Goal: Task Accomplishment & Management: Manage account settings

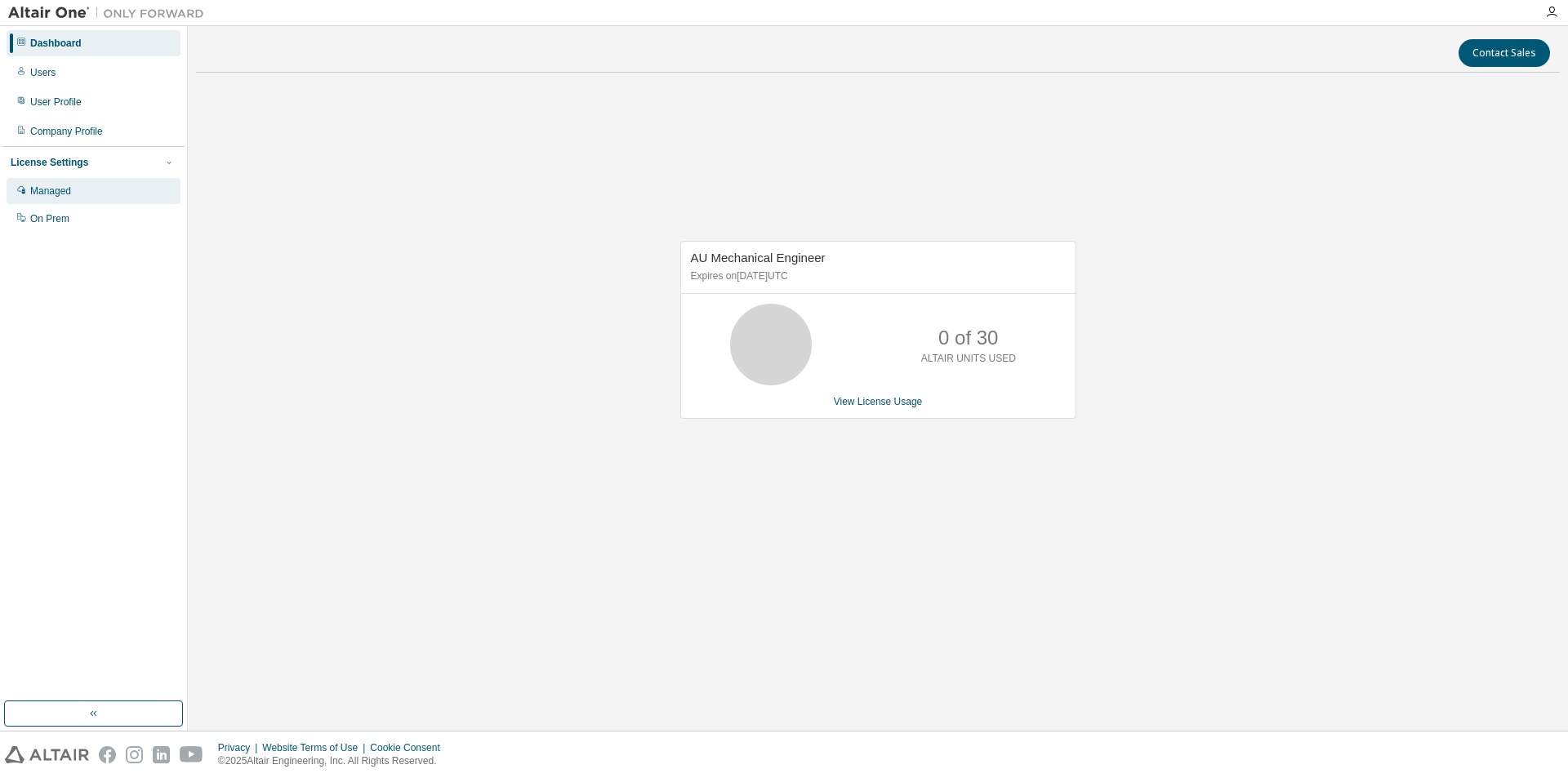
click at [101, 185] on div "Managed" at bounding box center [93, 191] width 174 height 26
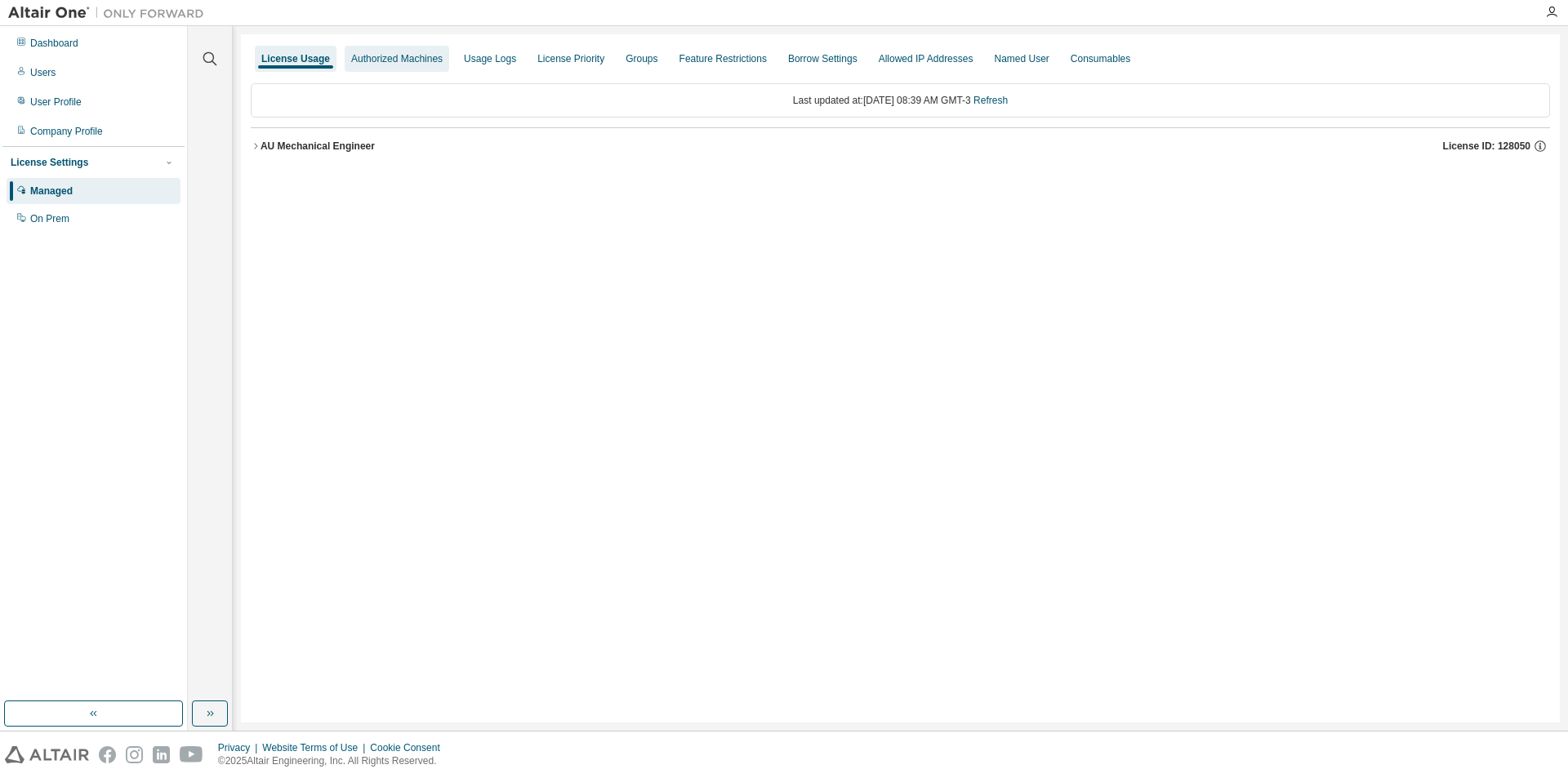
click at [399, 54] on div "Authorized Machines" at bounding box center [397, 59] width 92 height 13
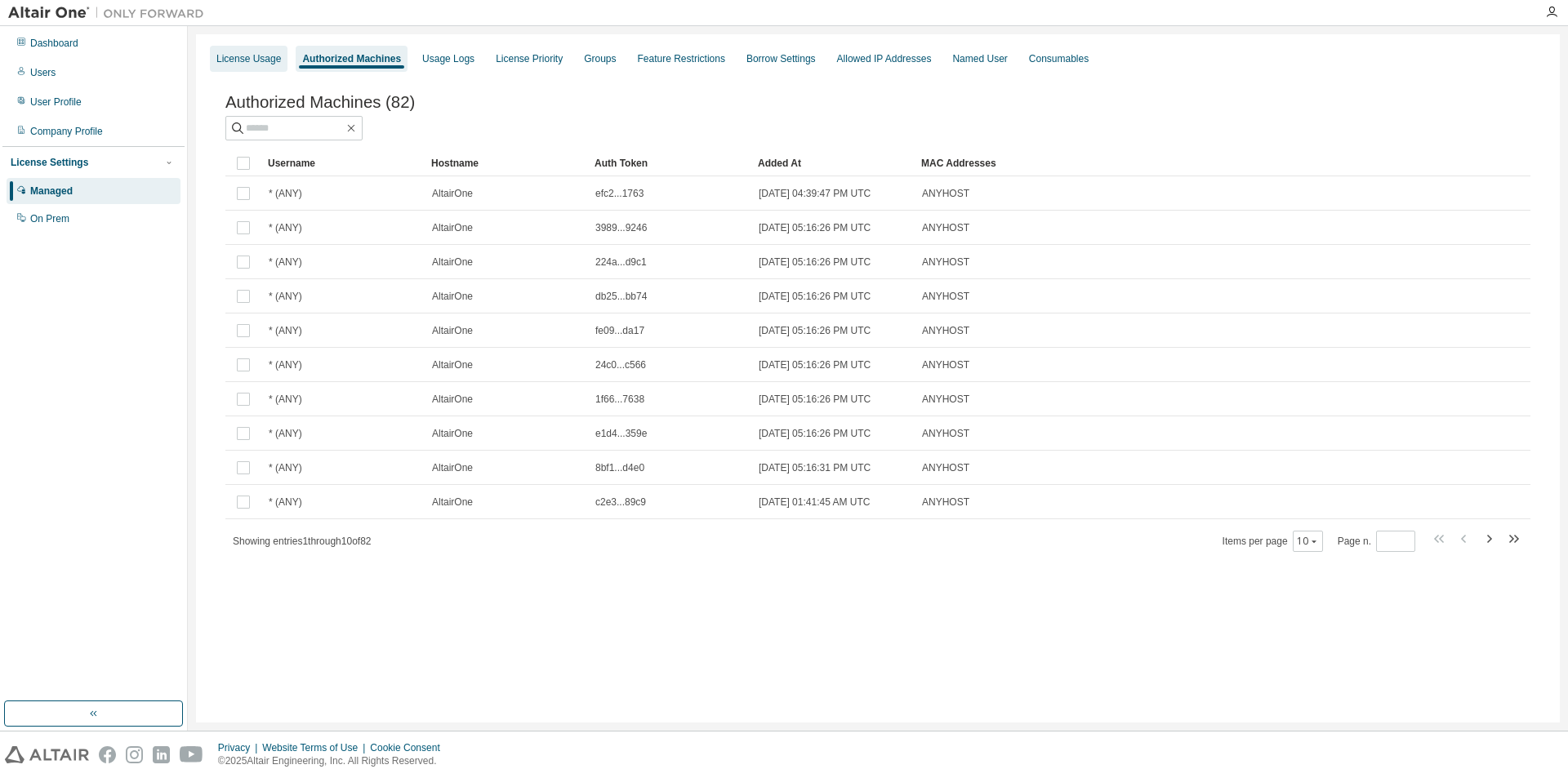
click at [257, 60] on div "License Usage" at bounding box center [249, 59] width 64 height 13
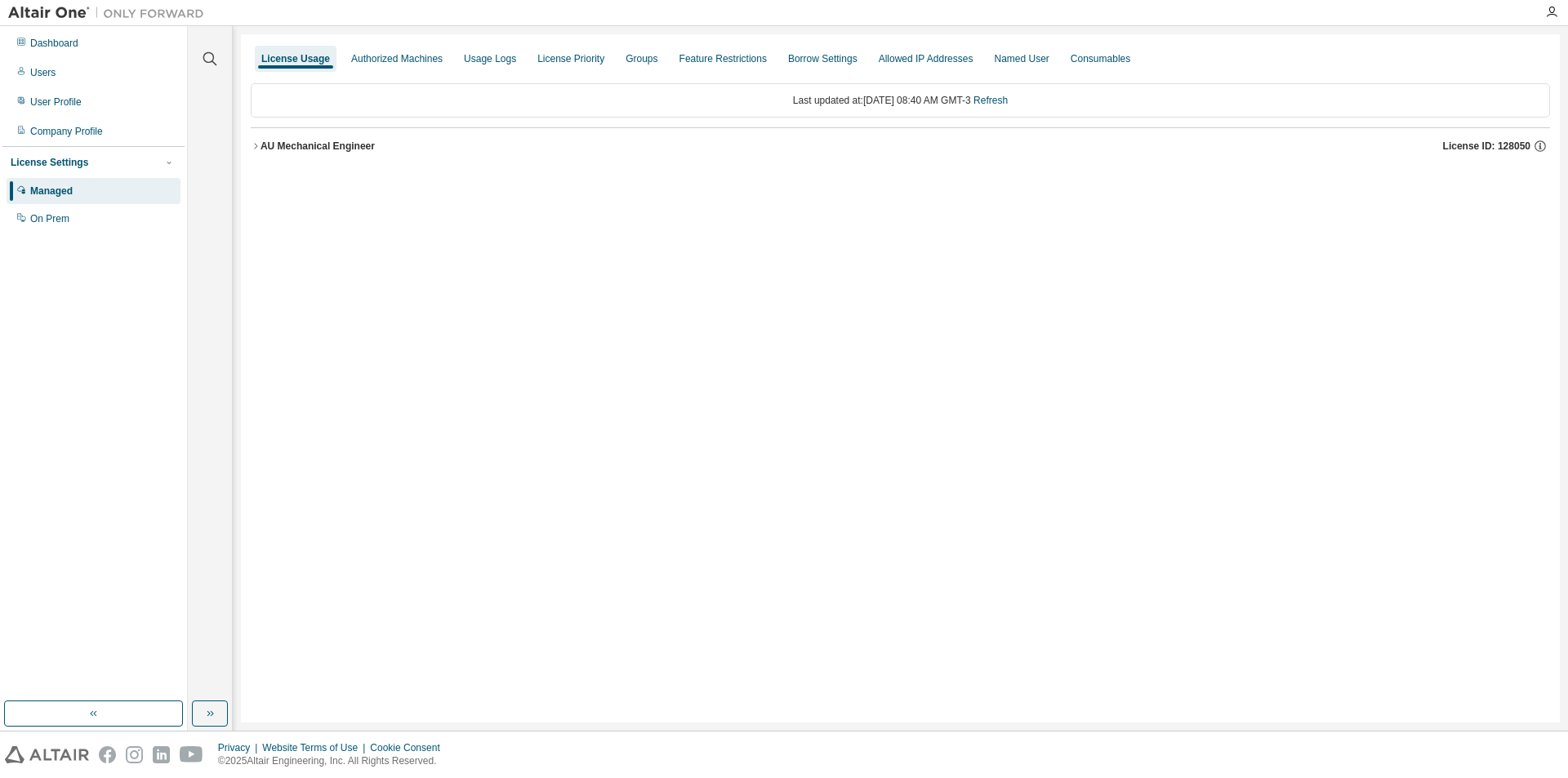
click at [342, 148] on div "AU Mechanical Engineer" at bounding box center [317, 146] width 115 height 13
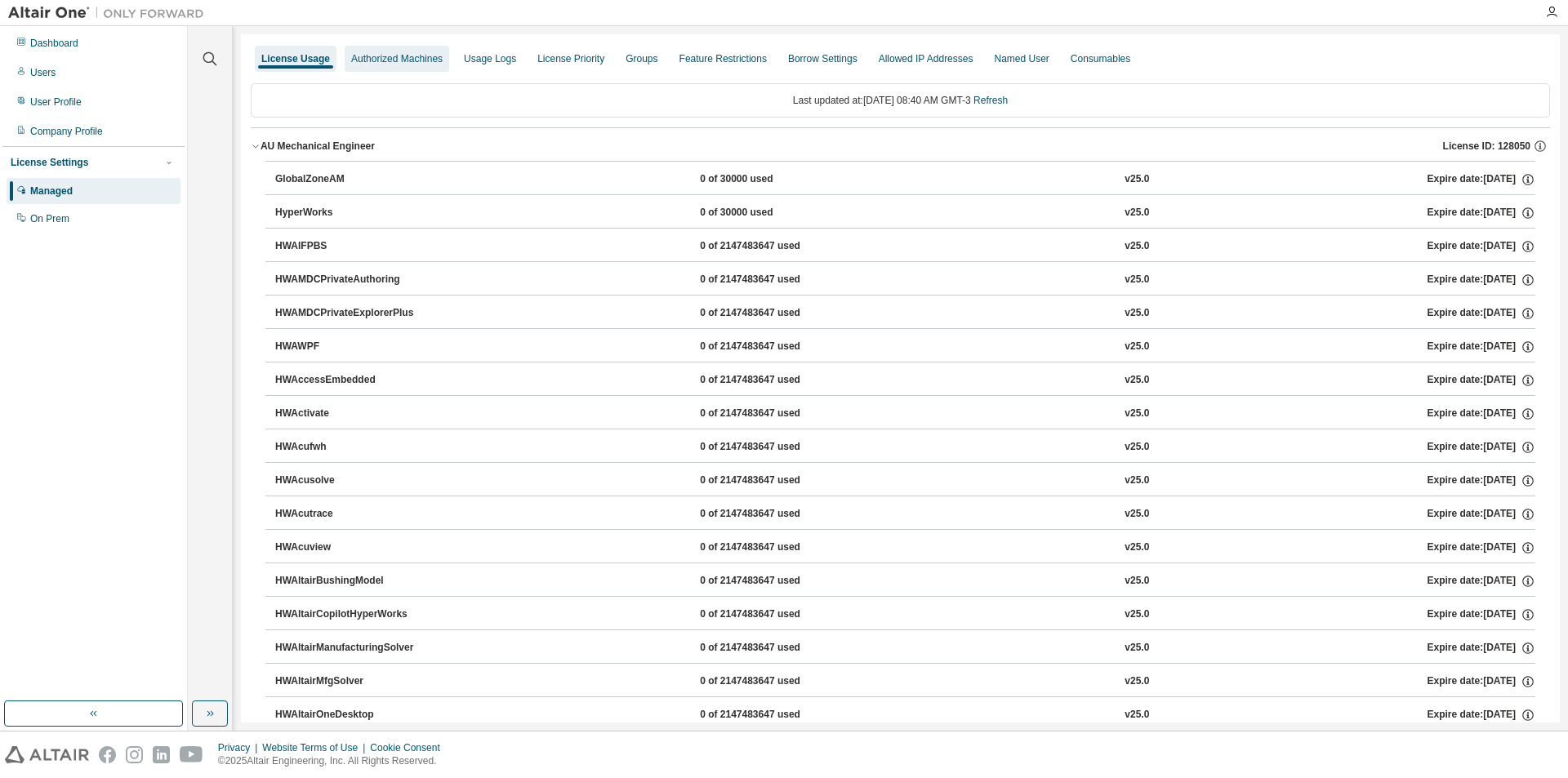
click at [394, 59] on div "Authorized Machines" at bounding box center [397, 59] width 92 height 13
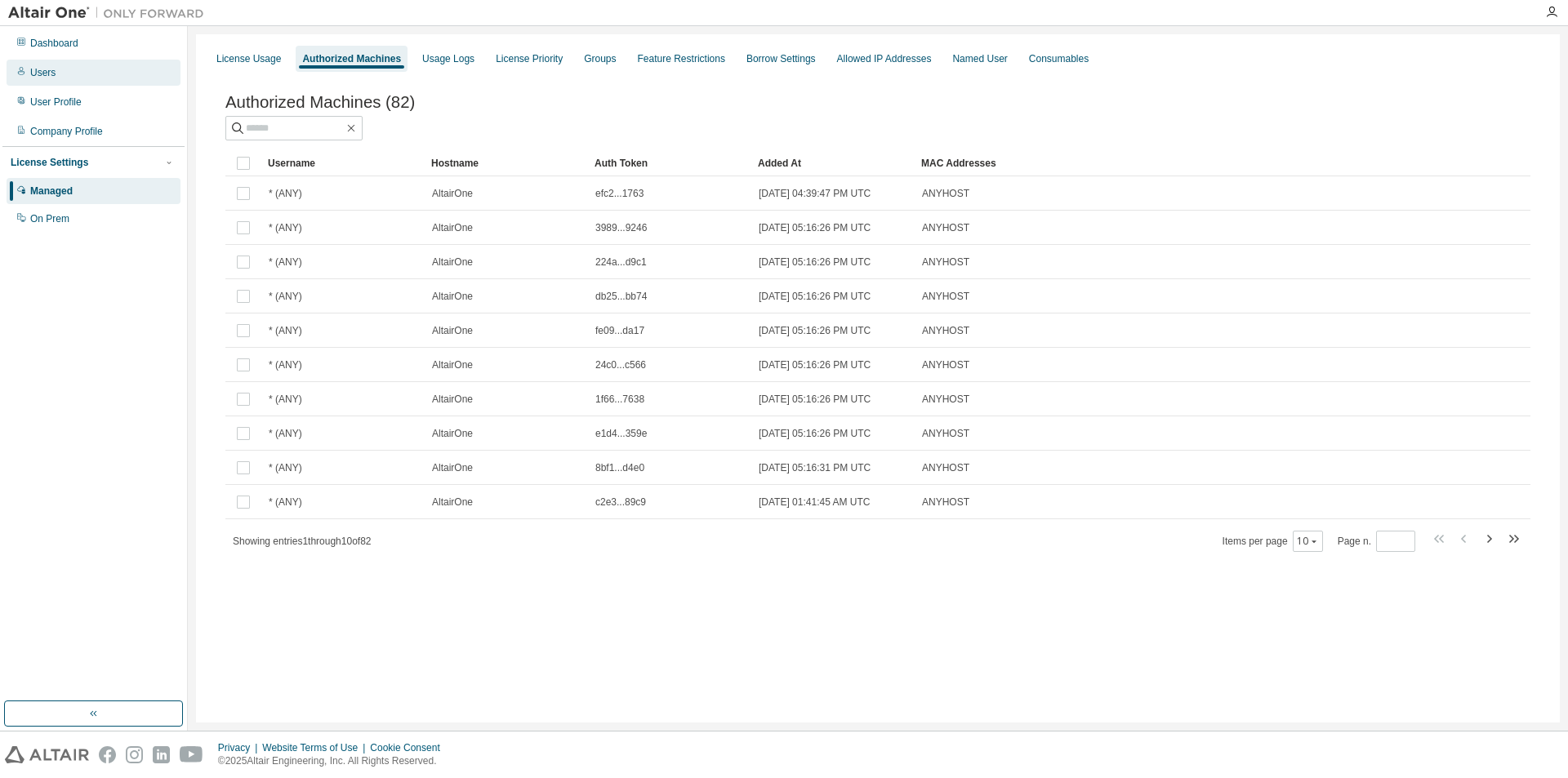
click at [115, 60] on div "Users" at bounding box center [93, 73] width 174 height 26
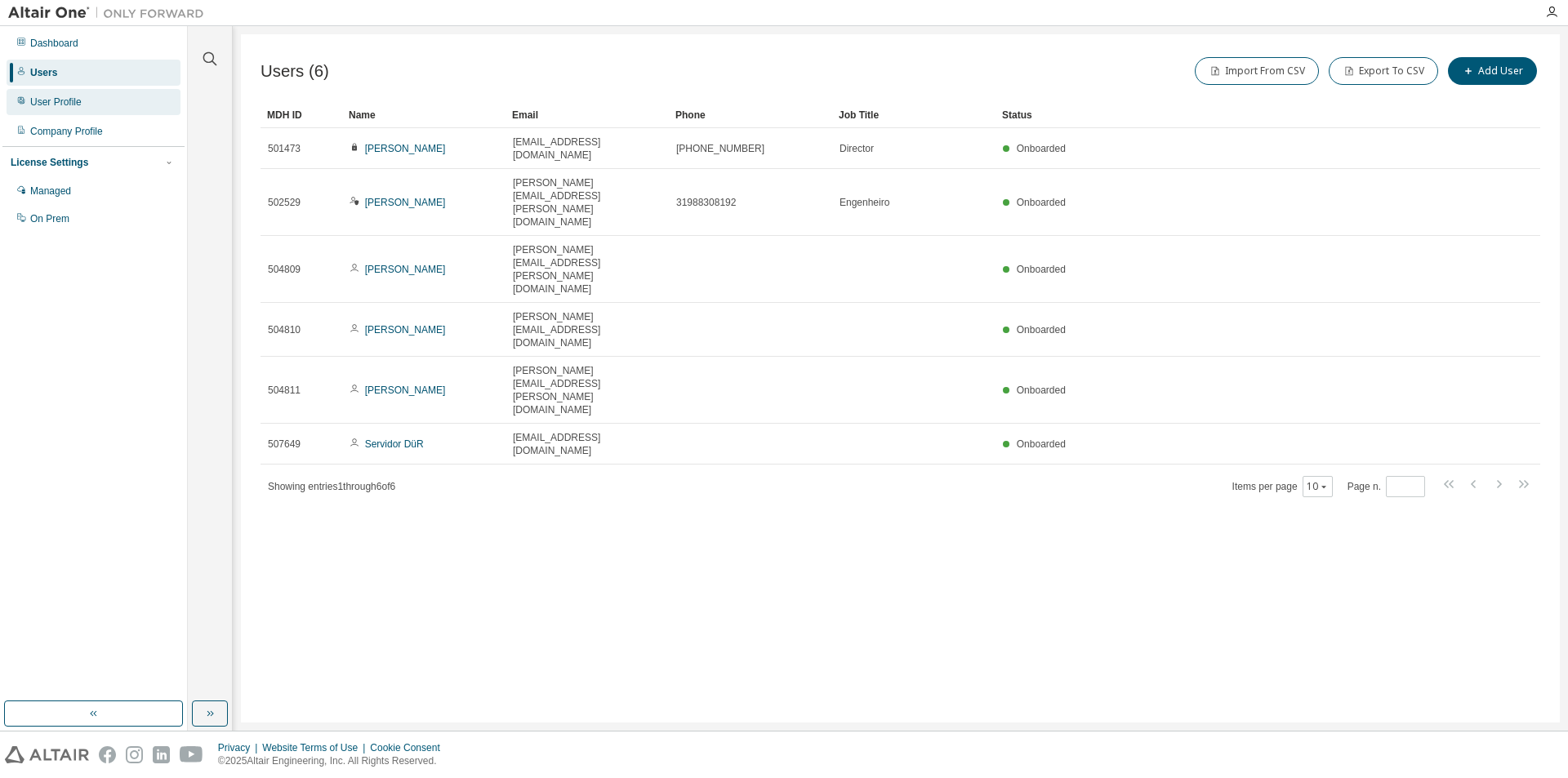
click at [122, 99] on div "User Profile" at bounding box center [93, 102] width 174 height 26
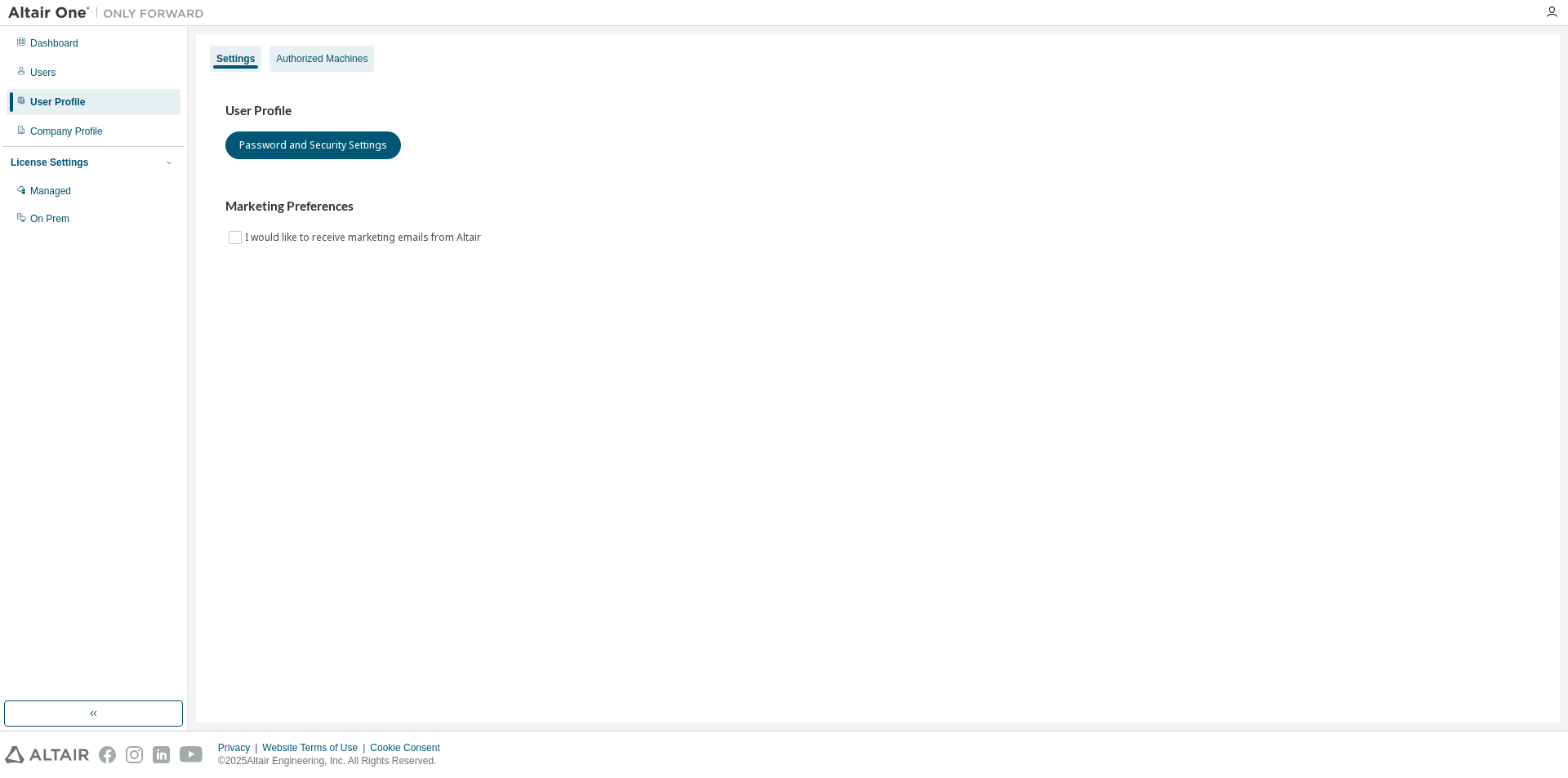
click at [340, 49] on div "Authorized Machines" at bounding box center [322, 59] width 105 height 26
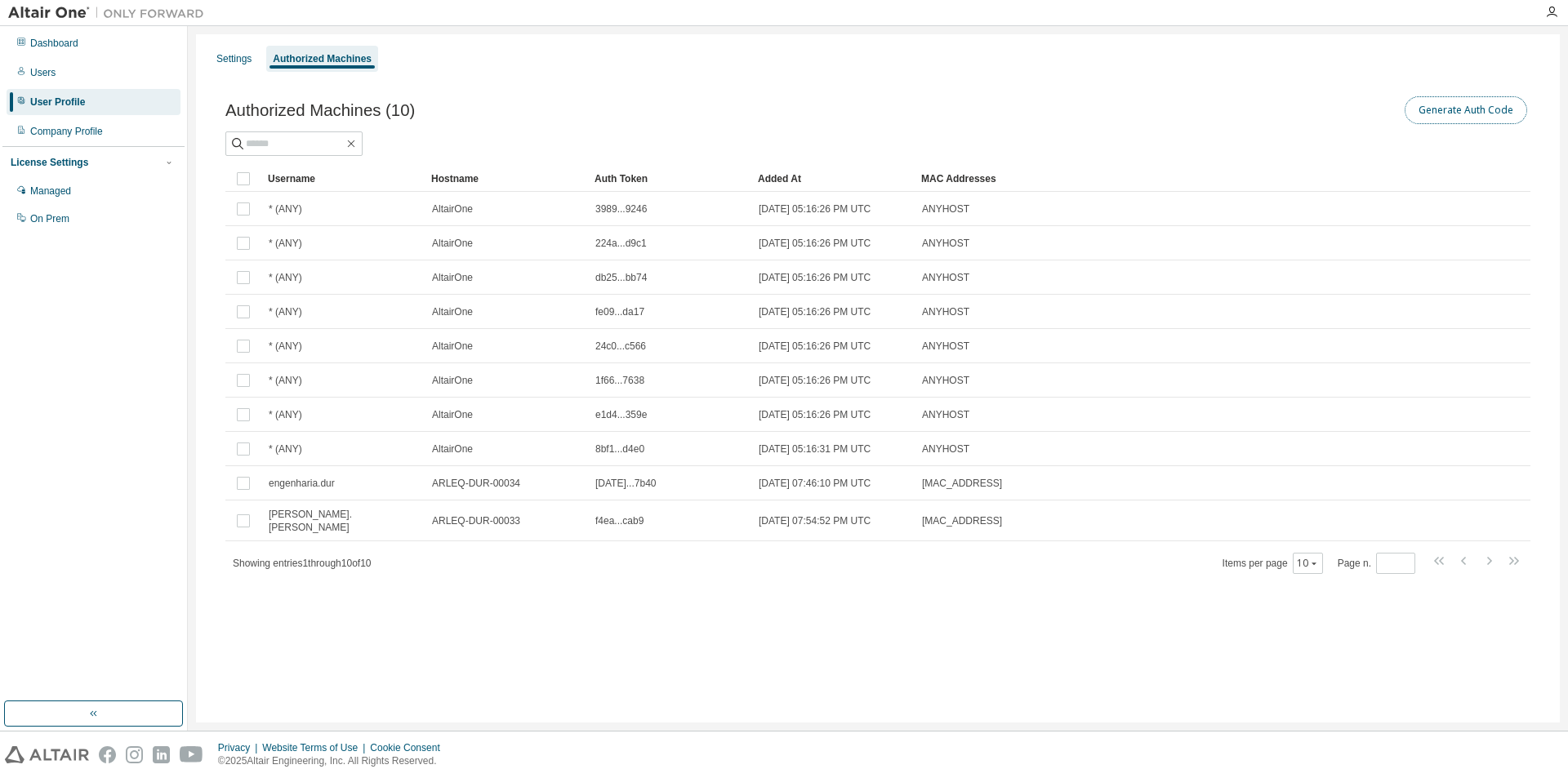
click at [1495, 116] on button "Generate Auth Code" at bounding box center [1466, 110] width 123 height 28
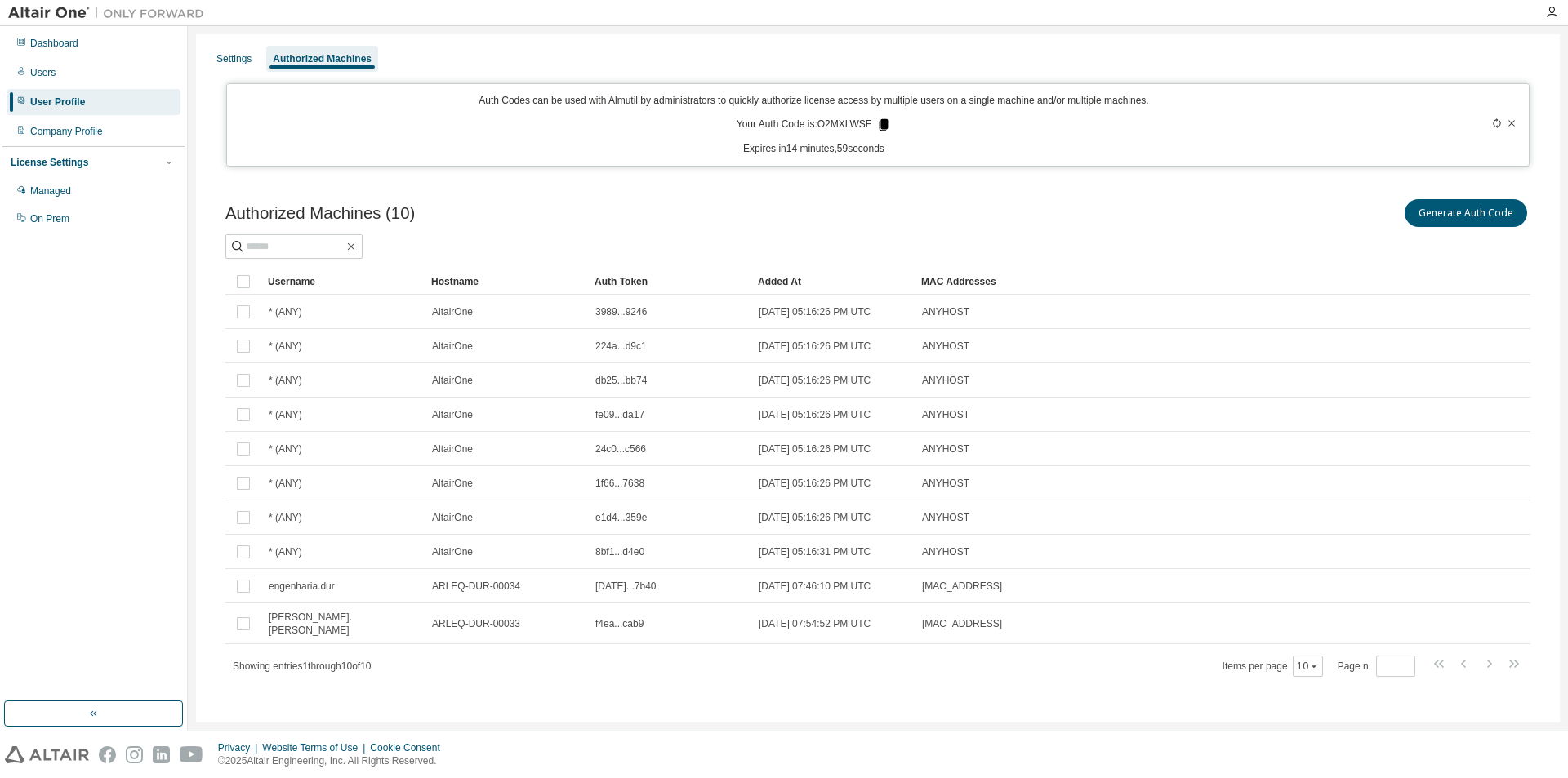
click at [880, 123] on icon at bounding box center [884, 125] width 9 height 12
